Goal: Information Seeking & Learning: Learn about a topic

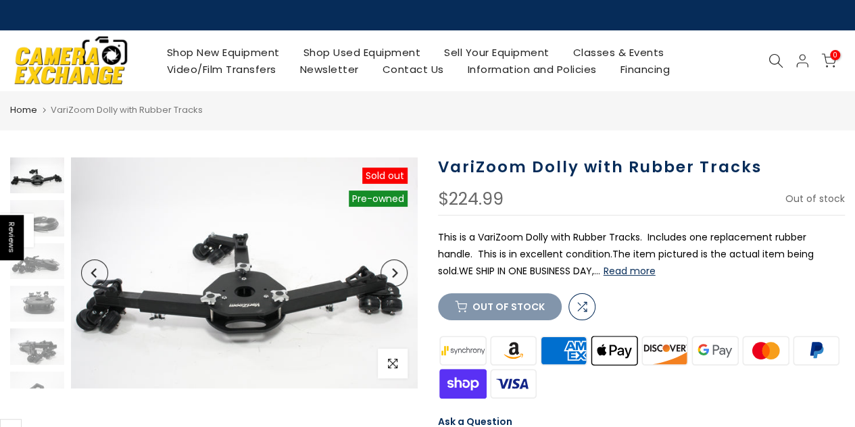
scroll to position [68, 0]
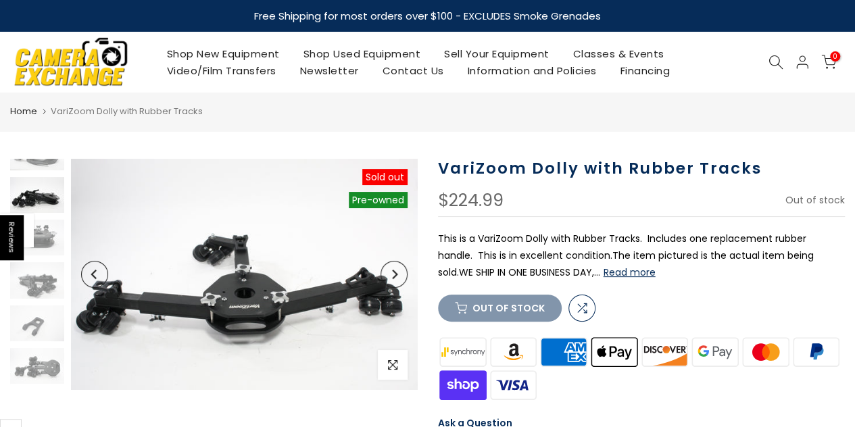
click at [46, 199] on img at bounding box center [37, 195] width 54 height 36
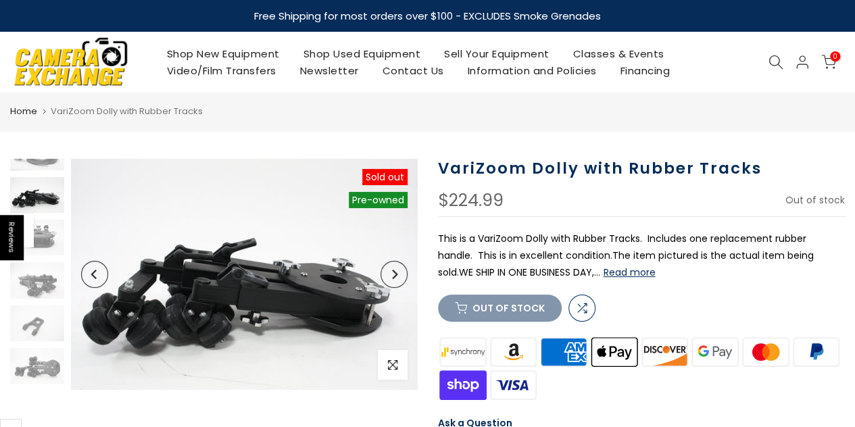
scroll to position [18, 0]
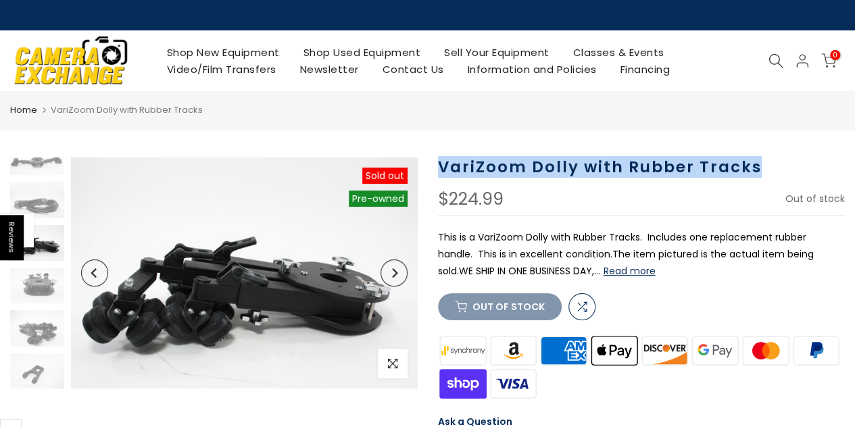
drag, startPoint x: 442, startPoint y: 168, endPoint x: 754, endPoint y: 176, distance: 312.3
type textarea "**********"
click at [757, 176] on h1 "VariZoom Dolly with Rubber Tracks" at bounding box center [642, 167] width 408 height 20
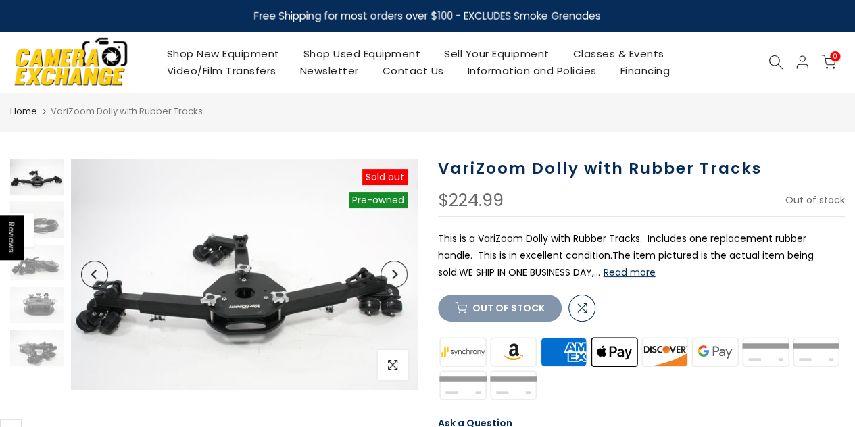
scroll to position [30, 0]
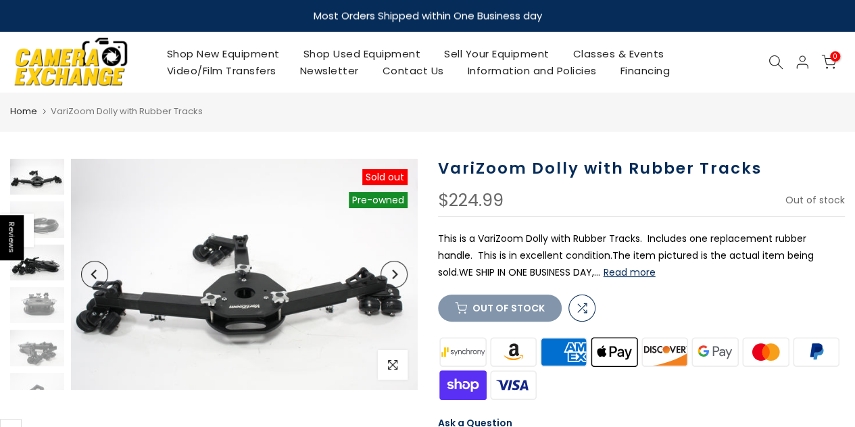
click at [34, 268] on img at bounding box center [37, 263] width 54 height 36
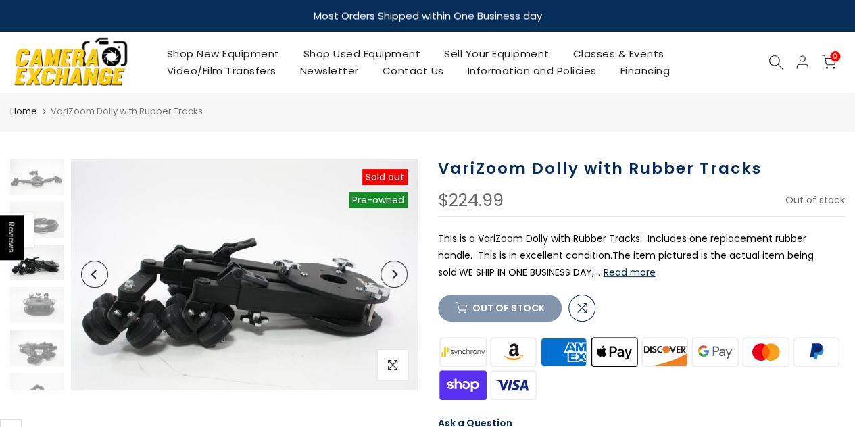
scroll to position [18, 0]
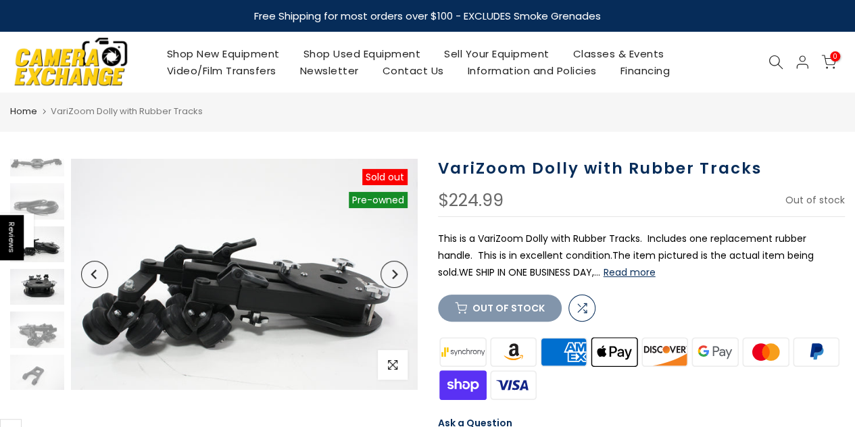
click at [37, 289] on img at bounding box center [37, 287] width 54 height 36
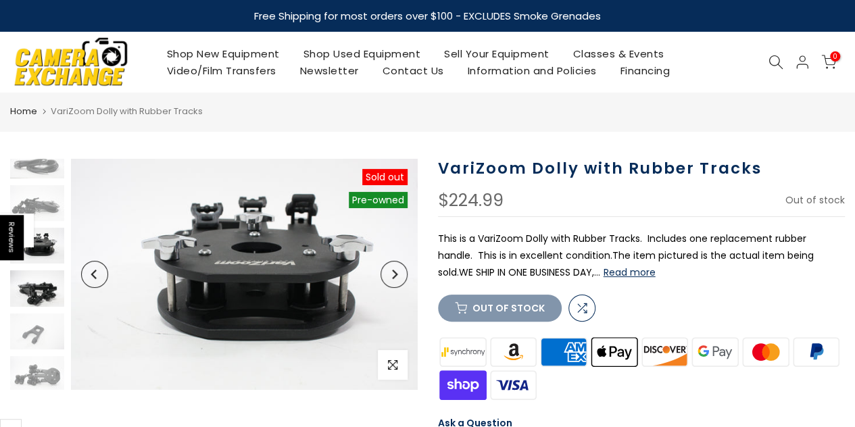
scroll to position [61, 0]
click at [36, 289] on img at bounding box center [37, 287] width 54 height 36
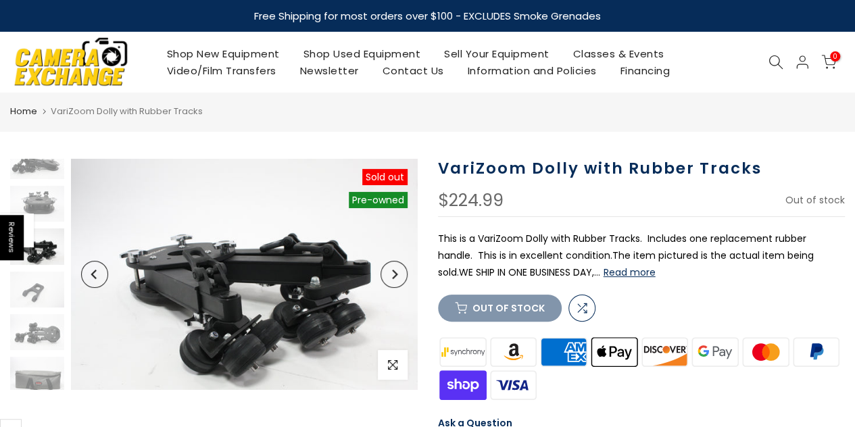
scroll to position [103, 0]
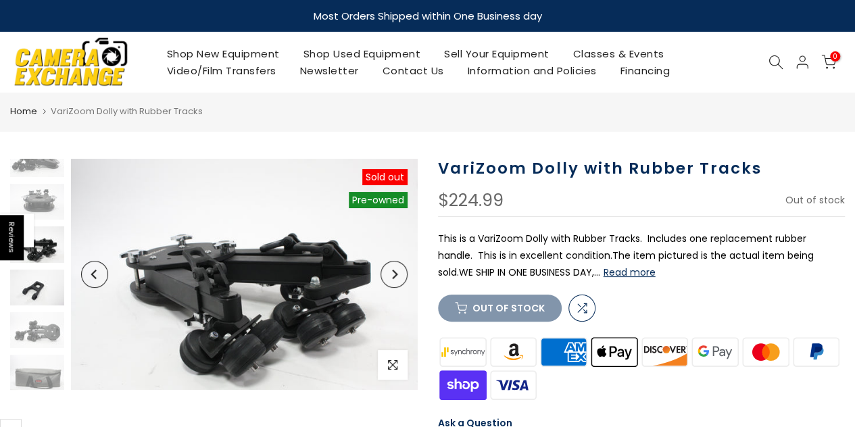
click at [36, 291] on img at bounding box center [37, 288] width 54 height 36
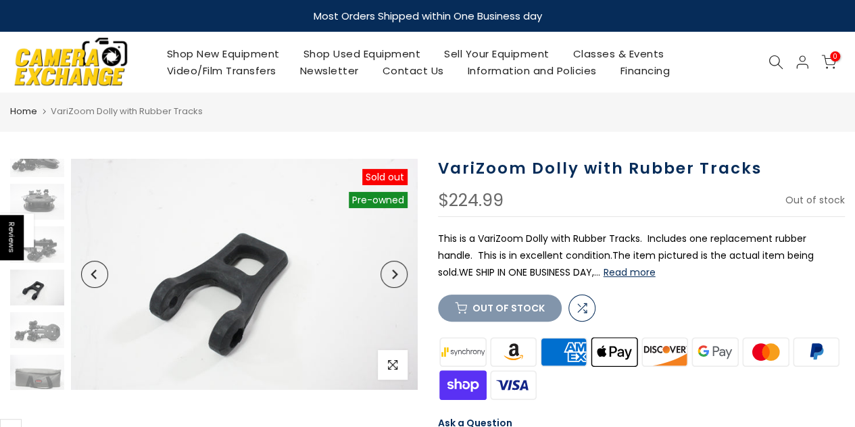
scroll to position [104, 0]
click at [34, 338] on img at bounding box center [37, 330] width 54 height 36
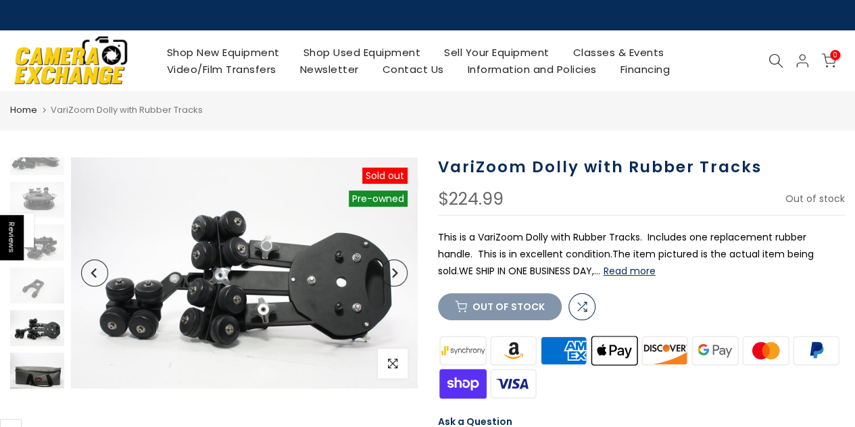
click at [32, 377] on img at bounding box center [37, 371] width 54 height 36
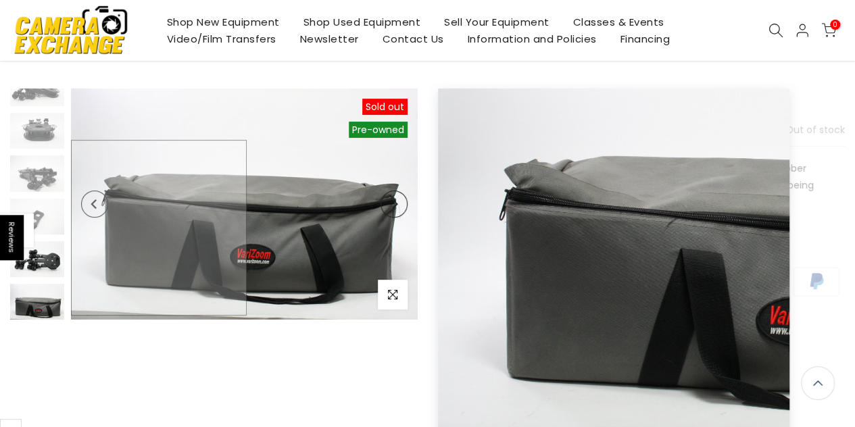
scroll to position [68, 0]
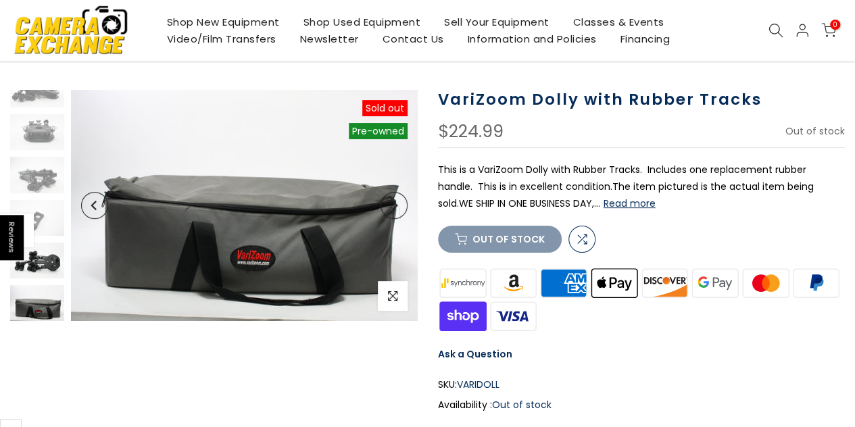
click at [41, 260] on img at bounding box center [37, 261] width 54 height 36
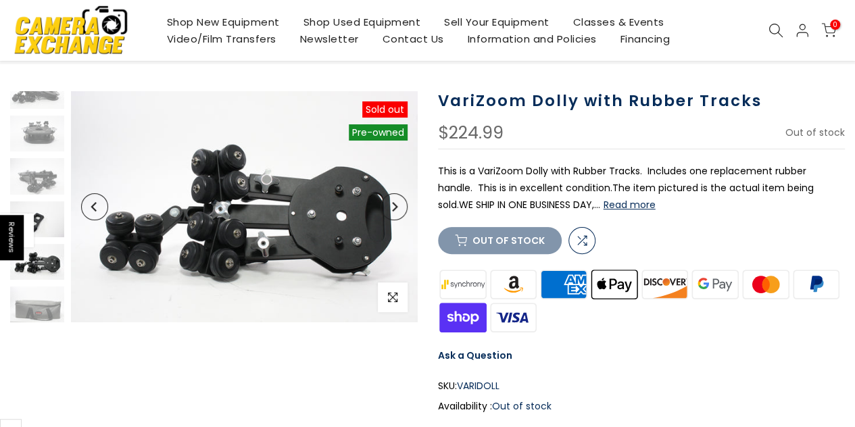
scroll to position [69, 0]
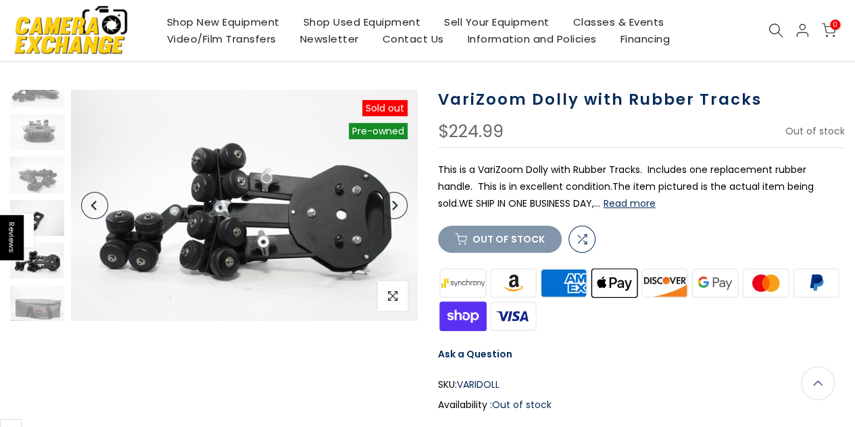
click at [39, 220] on img at bounding box center [37, 218] width 54 height 36
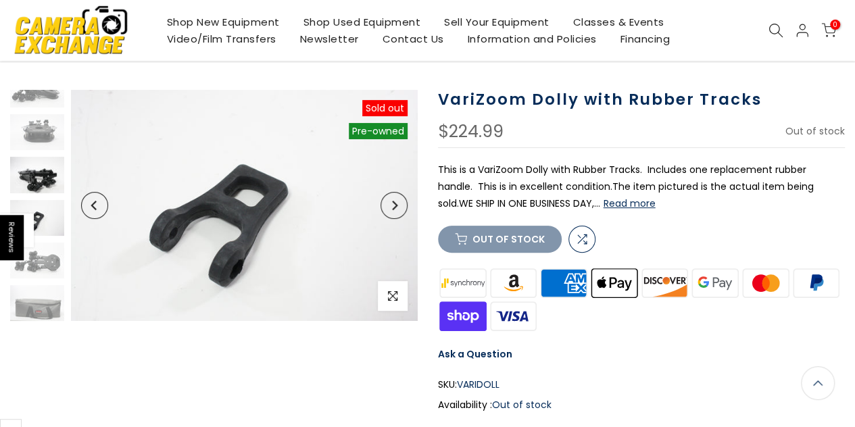
click at [38, 180] on img at bounding box center [37, 175] width 54 height 36
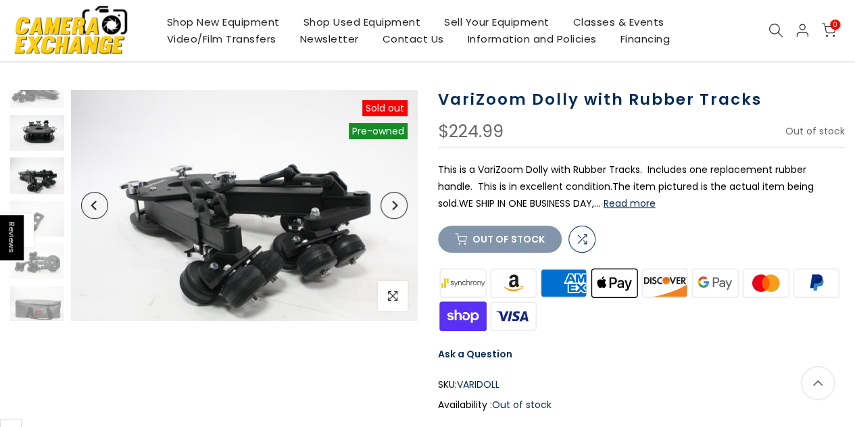
click at [32, 134] on img at bounding box center [37, 133] width 54 height 36
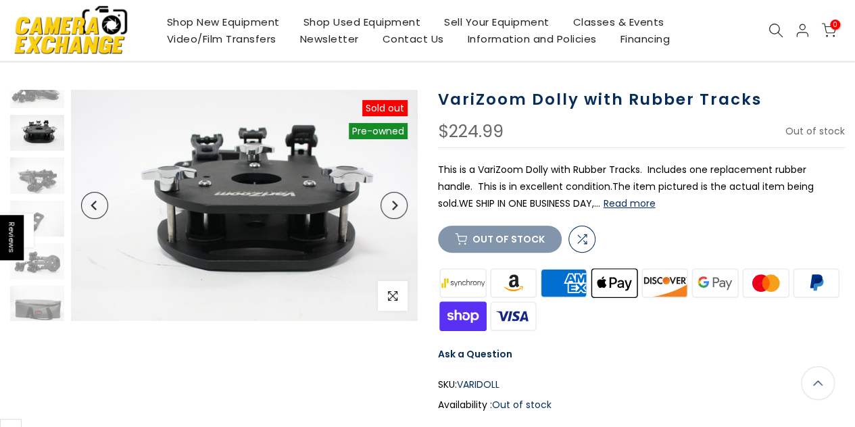
scroll to position [61, 0]
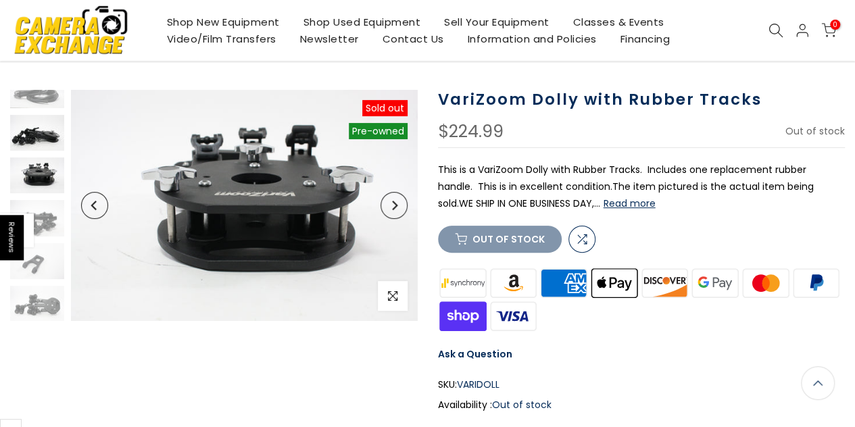
click at [34, 131] on img at bounding box center [37, 133] width 54 height 36
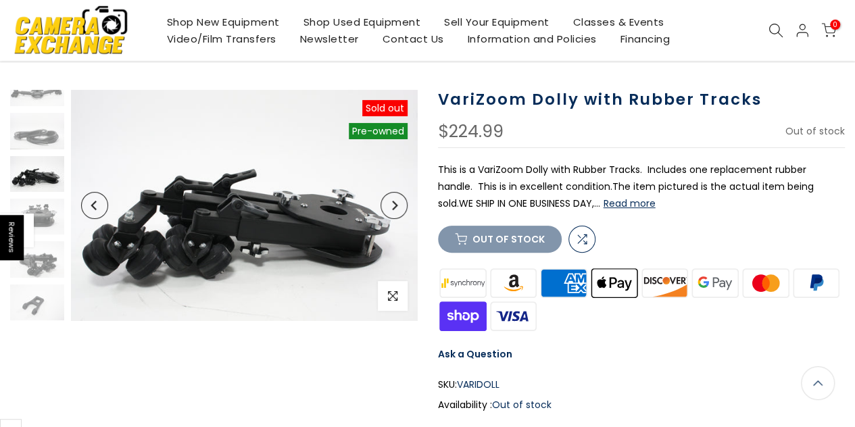
scroll to position [18, 0]
click at [34, 131] on img at bounding box center [37, 132] width 54 height 36
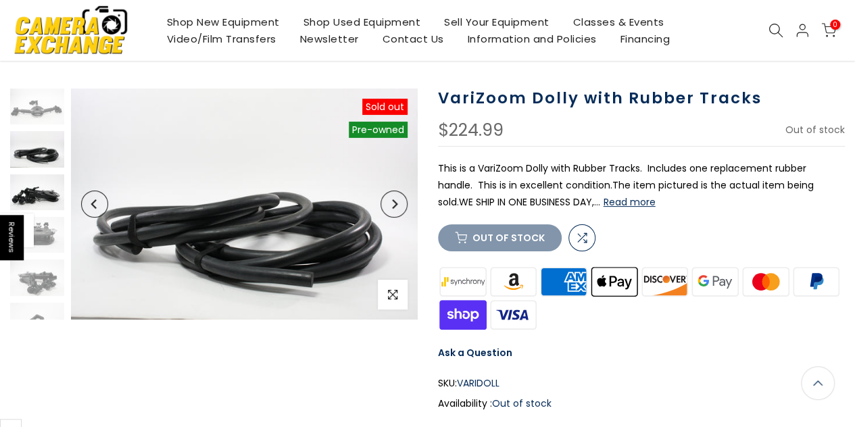
scroll to position [68, 0]
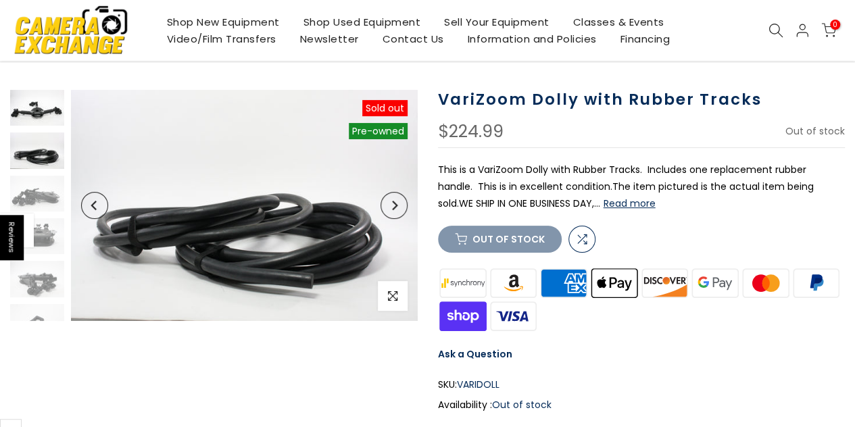
click at [33, 114] on img at bounding box center [37, 108] width 54 height 36
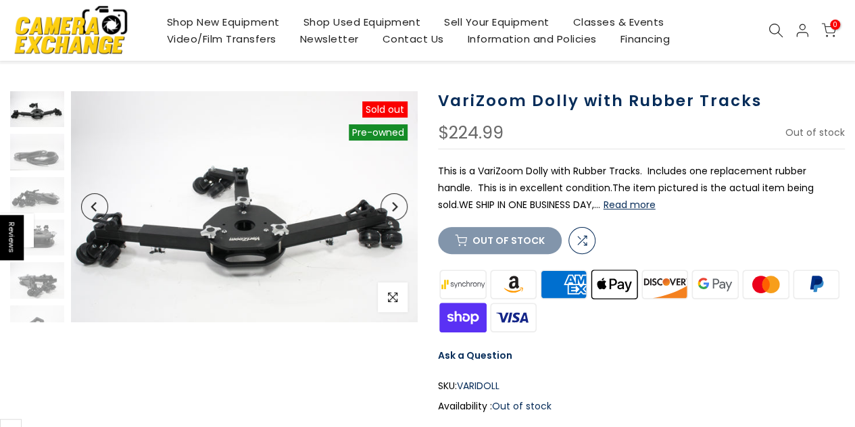
scroll to position [69, 0]
